Goal: Task Accomplishment & Management: Manage account settings

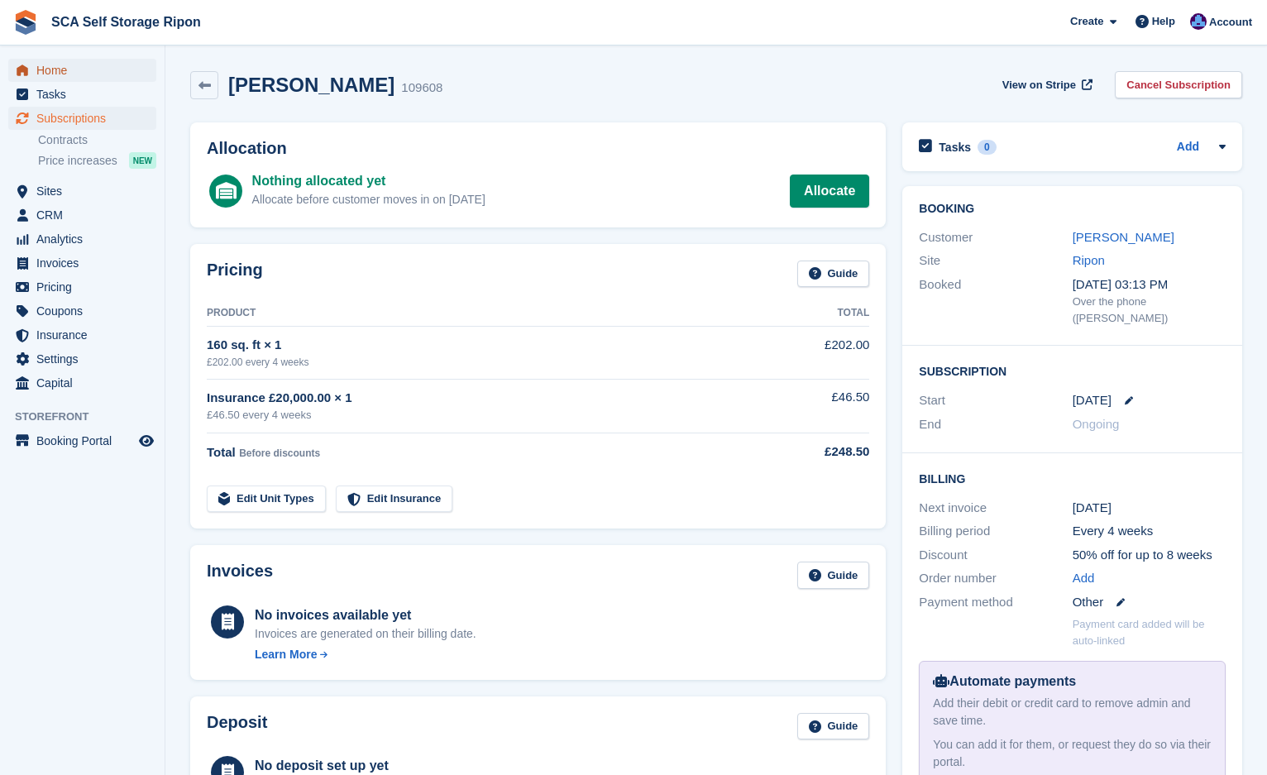
click at [37, 64] on span "Home" at bounding box center [85, 70] width 99 height 23
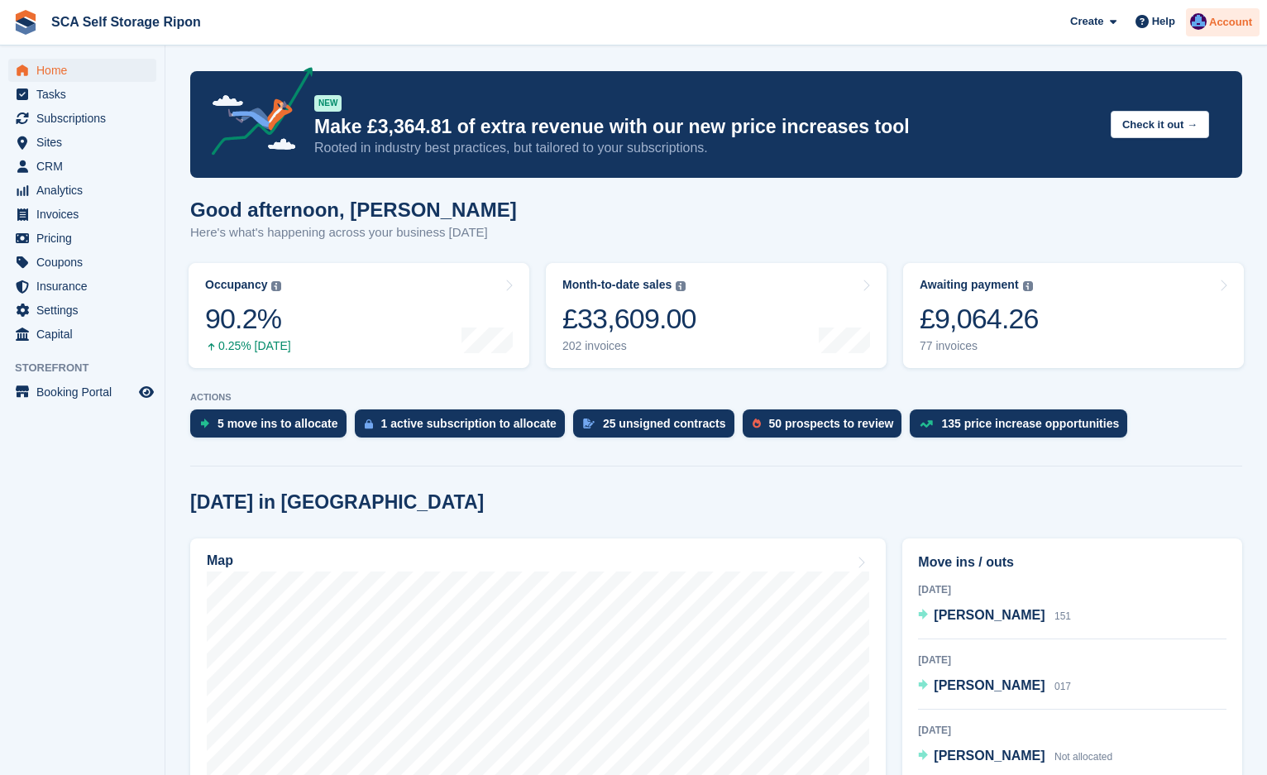
click at [1215, 26] on span "Account" at bounding box center [1230, 22] width 43 height 17
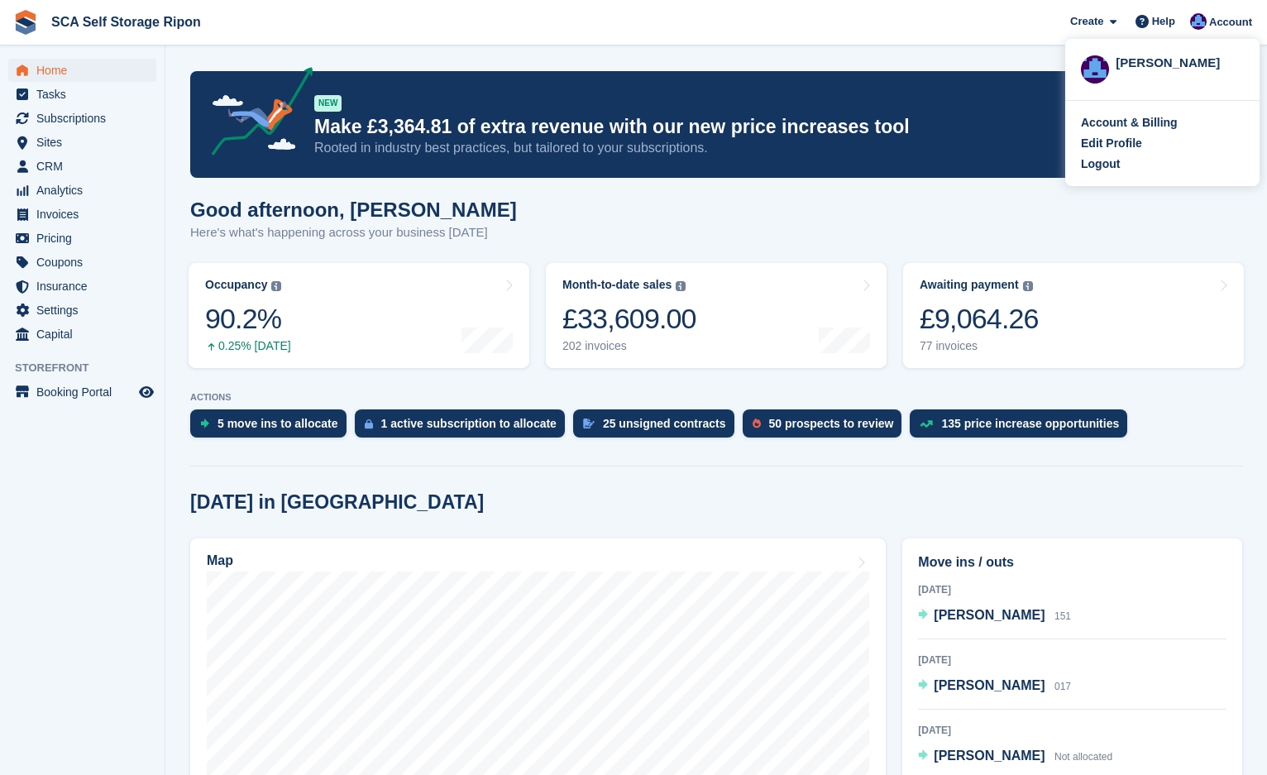
click at [1108, 174] on div "Account & Billing Edit Profile Logout" at bounding box center [1162, 143] width 194 height 85
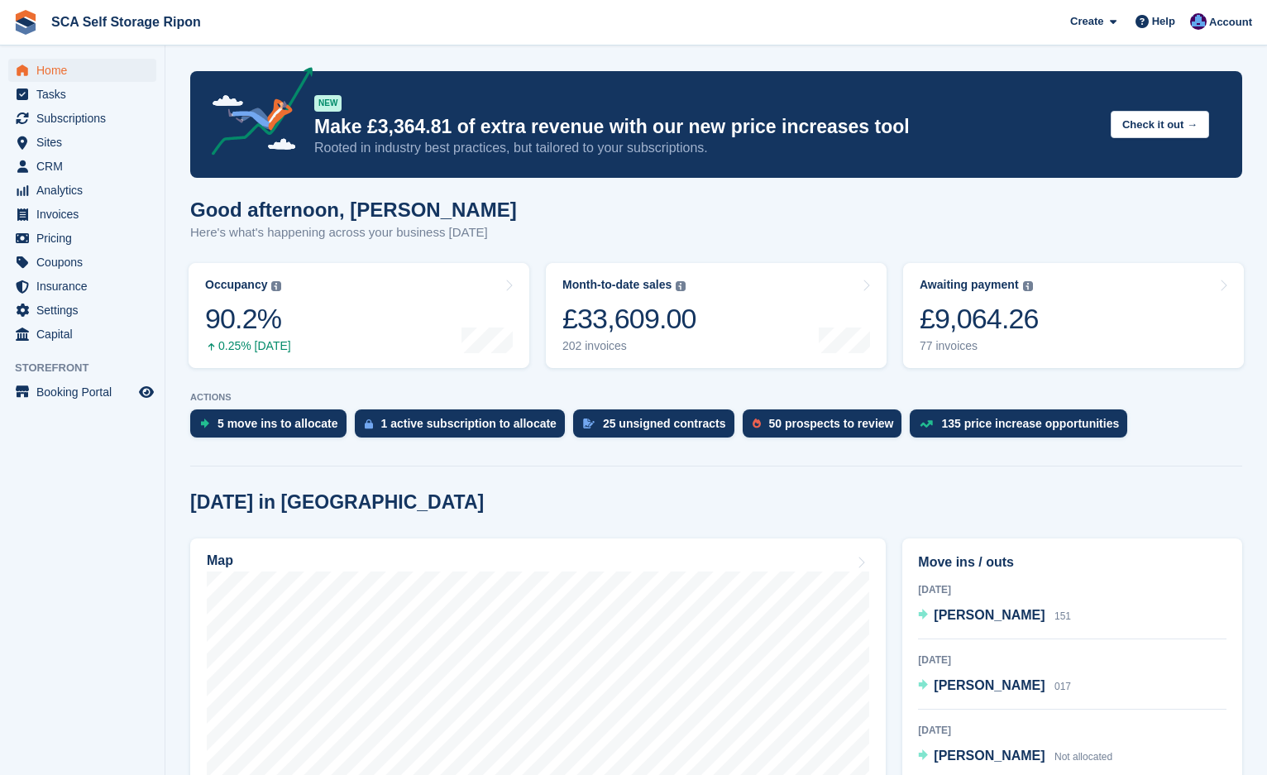
click at [1107, 166] on div "NEW Make £3,364.81 of extra revenue with our new price increases tool Rooted in…" at bounding box center [716, 124] width 1052 height 107
click at [1223, 28] on span "Account" at bounding box center [1230, 22] width 43 height 17
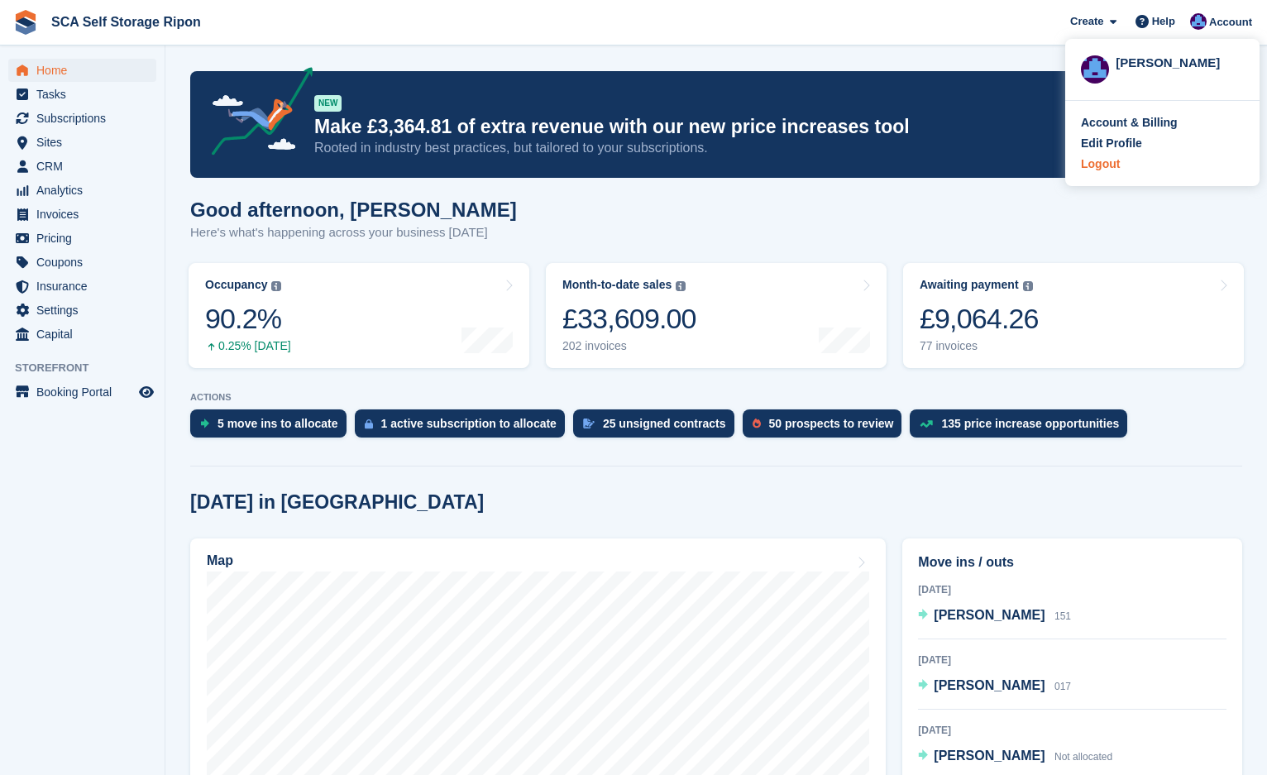
click at [1118, 169] on div "Logout" at bounding box center [1162, 163] width 163 height 17
